Goal: Information Seeking & Learning: Learn about a topic

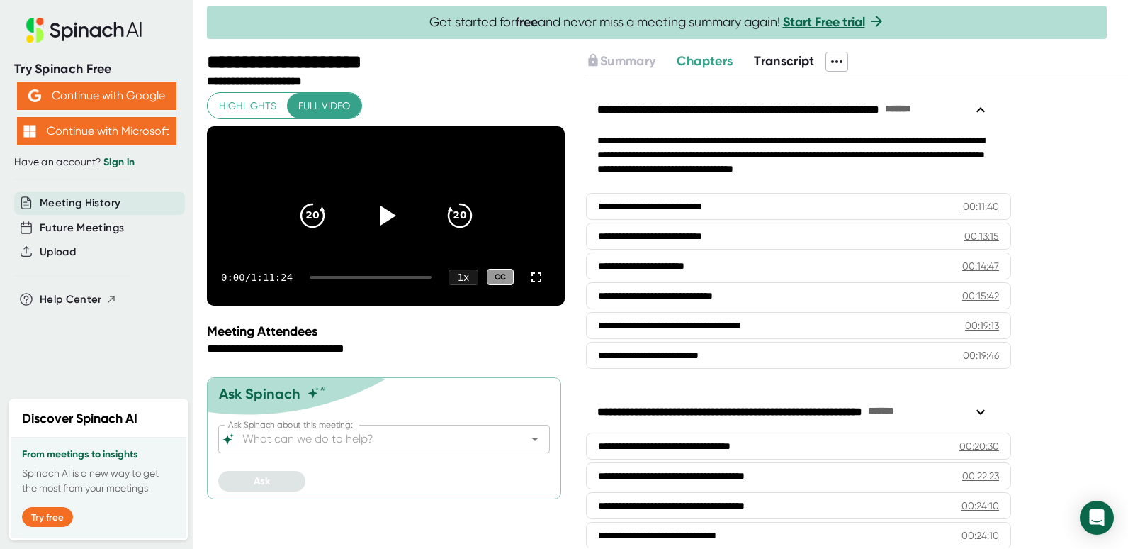
click at [806, 57] on span "Transcript" at bounding box center [784, 61] width 61 height 16
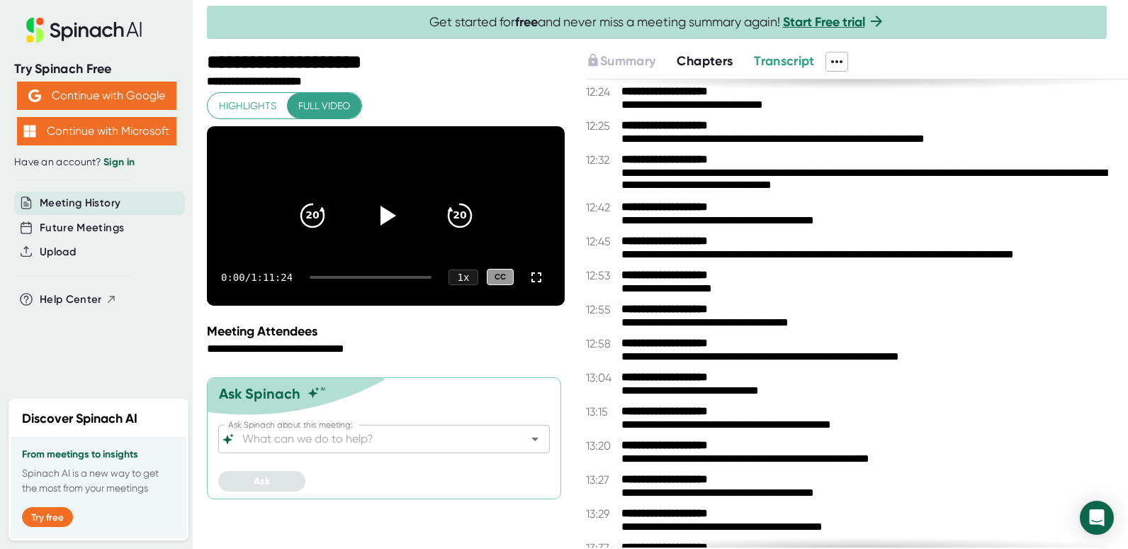
scroll to position [790, 0]
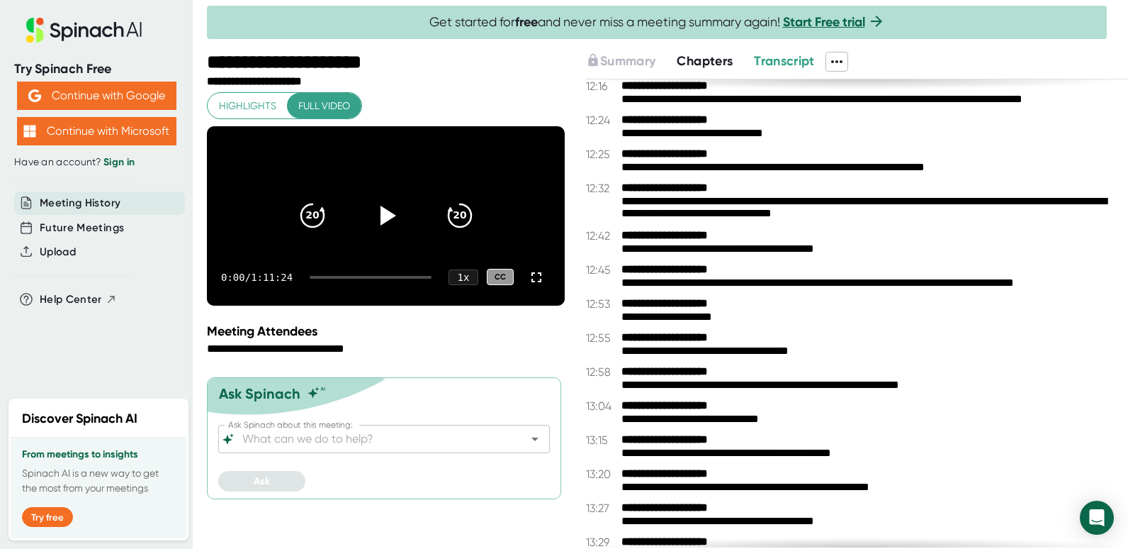
click at [712, 60] on span "Chapters" at bounding box center [705, 61] width 56 height 16
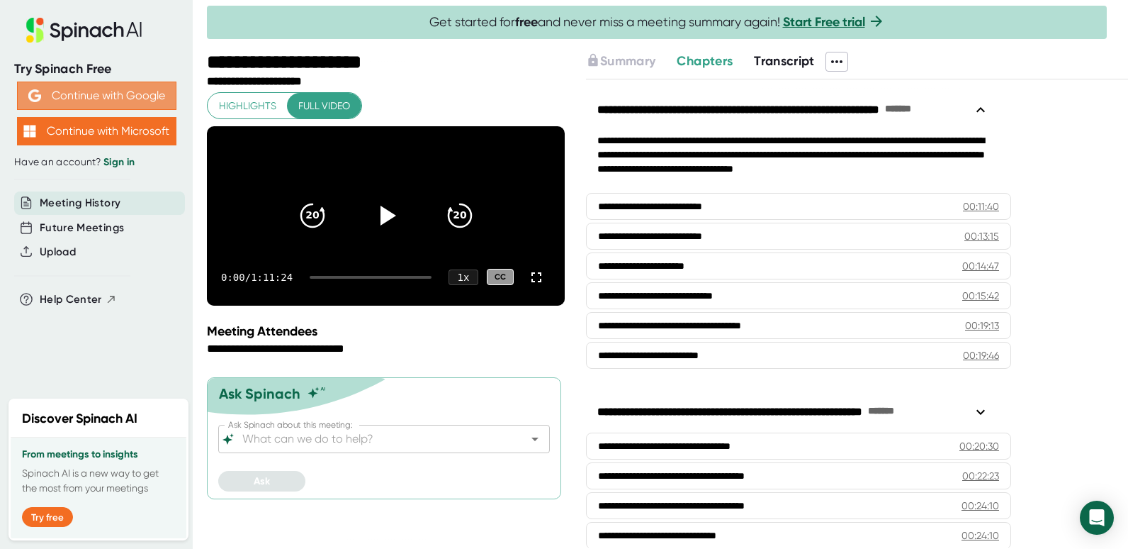
click at [91, 97] on button "Continue with Google" at bounding box center [96, 96] width 159 height 28
click at [65, 93] on button "Continue with Google" at bounding box center [96, 96] width 159 height 28
click at [116, 166] on link "Sign in" at bounding box center [118, 162] width 31 height 12
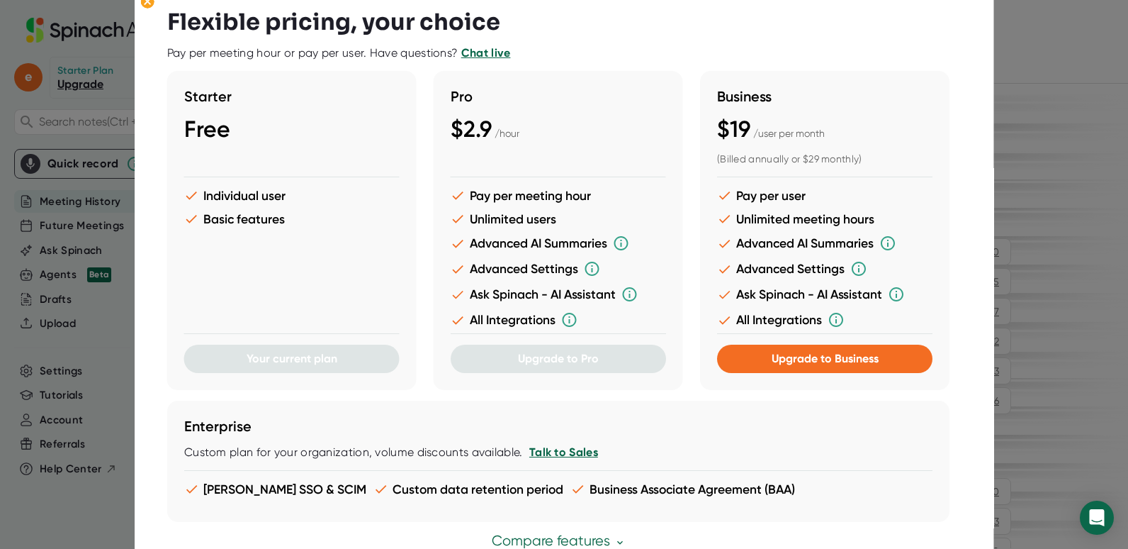
scroll to position [93, 0]
click at [149, 4] on icon at bounding box center [148, 2] width 6 height 6
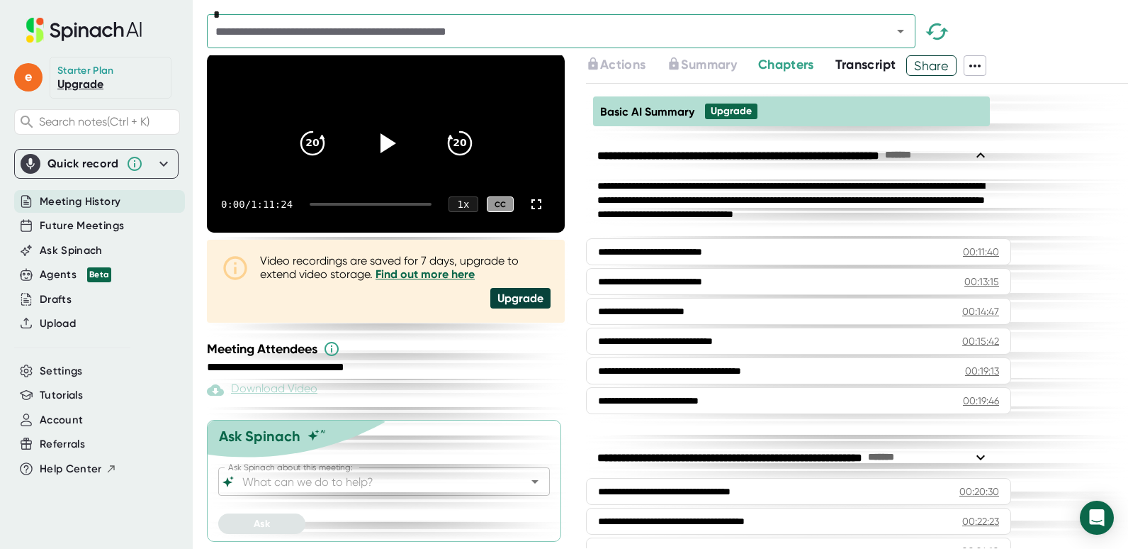
click at [981, 68] on icon at bounding box center [975, 65] width 17 height 17
click at [1035, 57] on div at bounding box center [564, 274] width 1128 height 549
click at [885, 69] on span "Transcript" at bounding box center [866, 65] width 61 height 16
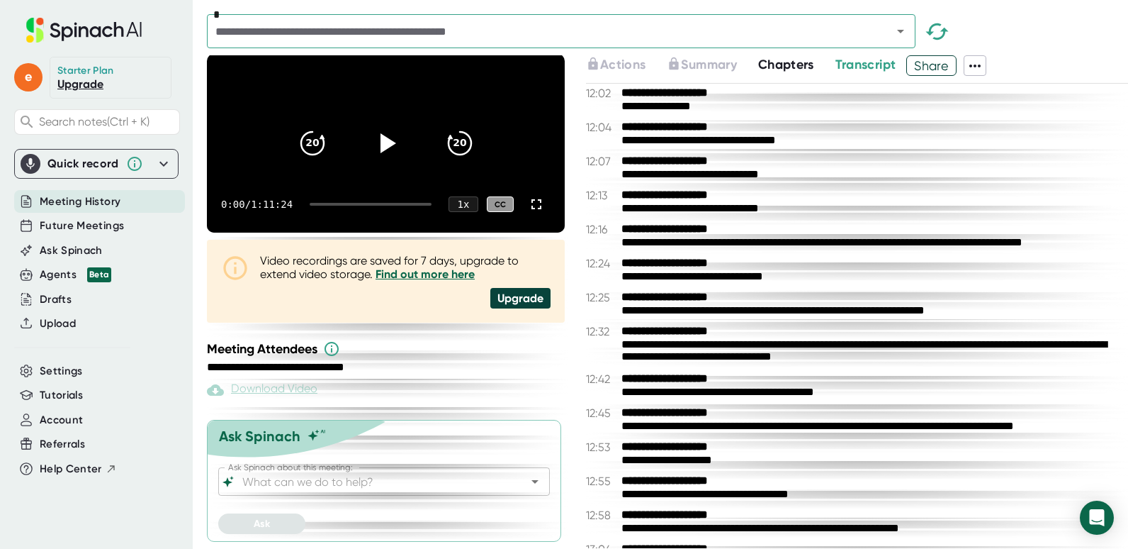
scroll to position [610, 0]
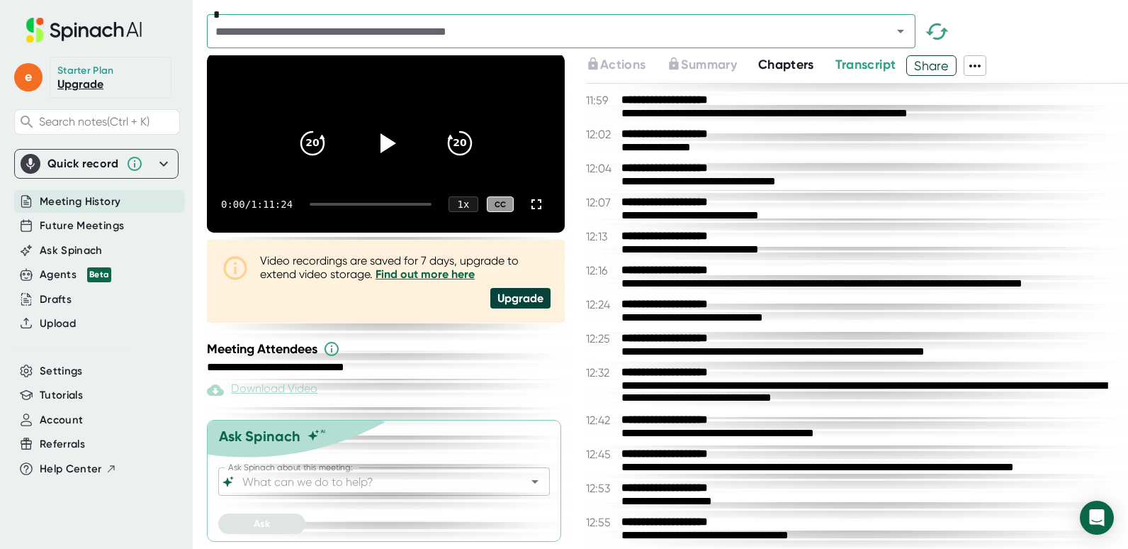
click at [802, 61] on span "Chapters" at bounding box center [786, 65] width 56 height 16
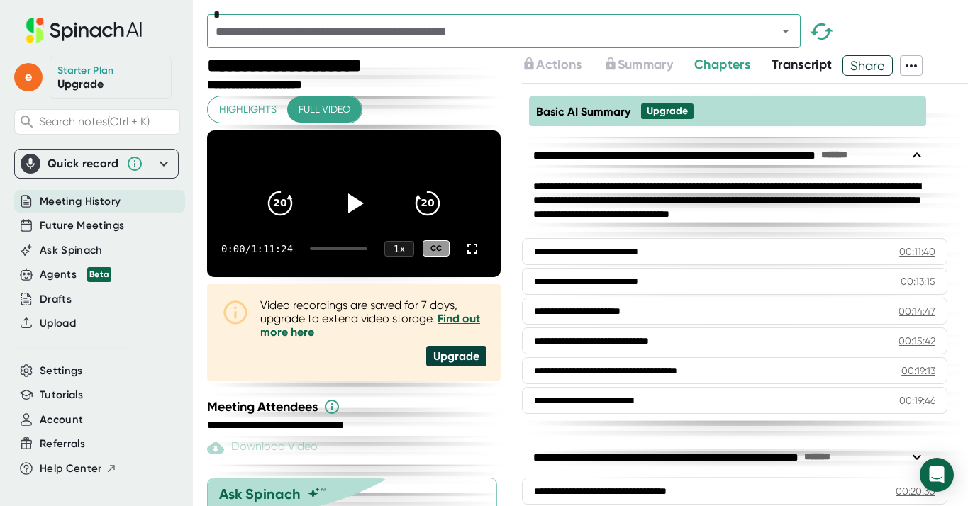
click at [724, 60] on span "Chapters" at bounding box center [722, 65] width 56 height 16
click at [799, 67] on span "Transcript" at bounding box center [801, 65] width 61 height 16
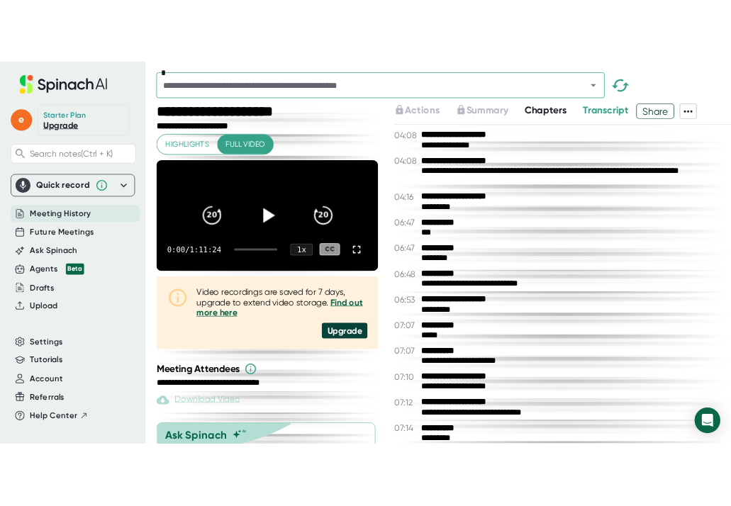
scroll to position [369, 0]
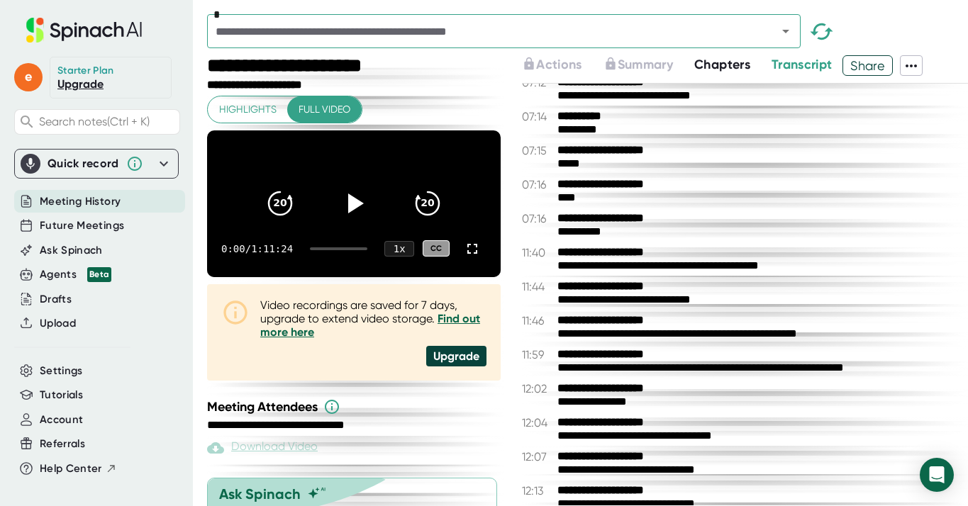
drag, startPoint x: 729, startPoint y: 502, endPoint x: 739, endPoint y: 504, distance: 10.8
click at [739, 504] on div "**********" at bounding box center [757, 504] width 400 height 13
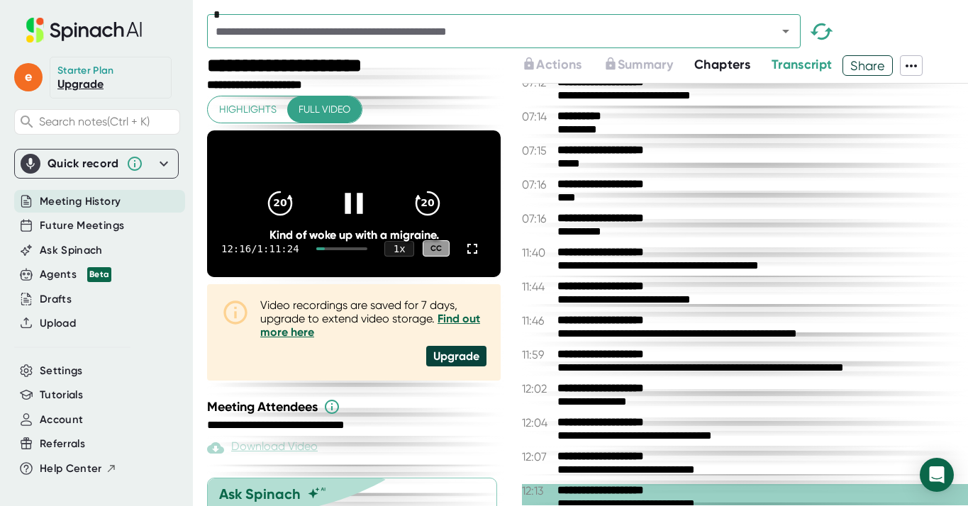
click at [358, 208] on icon at bounding box center [353, 203] width 35 height 35
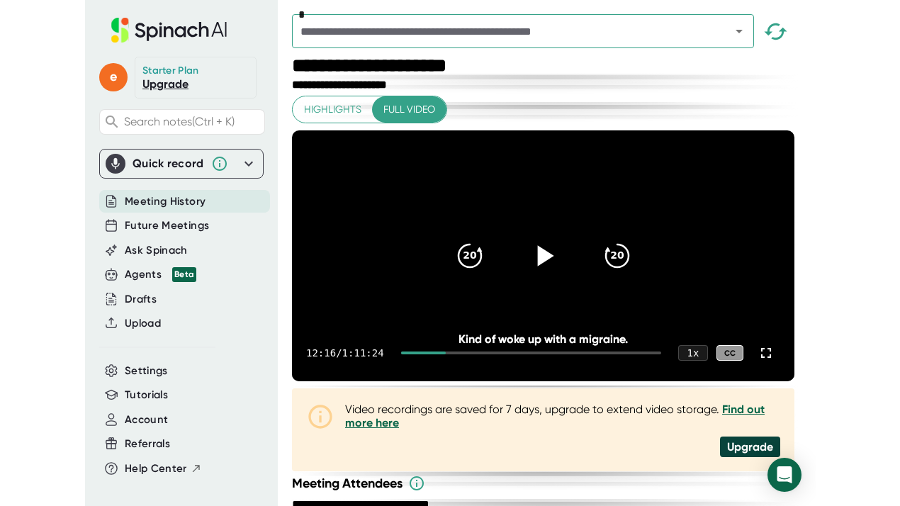
scroll to position [0, 0]
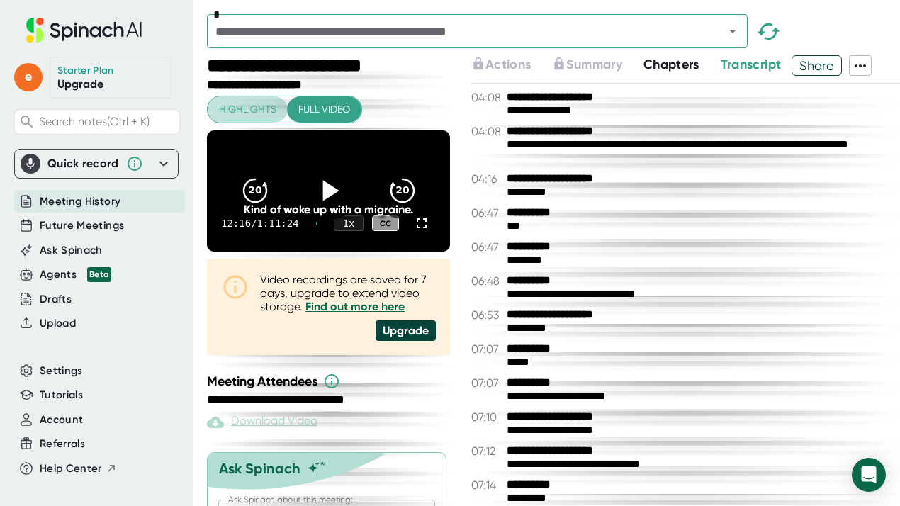
click at [243, 116] on span "Highlights" at bounding box center [247, 110] width 57 height 18
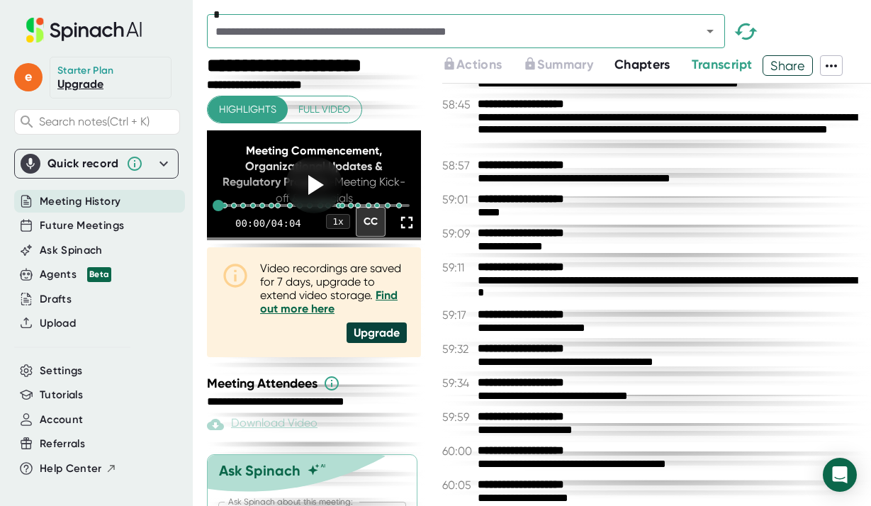
scroll to position [21355, 0]
